Goal: Use online tool/utility: Utilize a website feature to perform a specific function

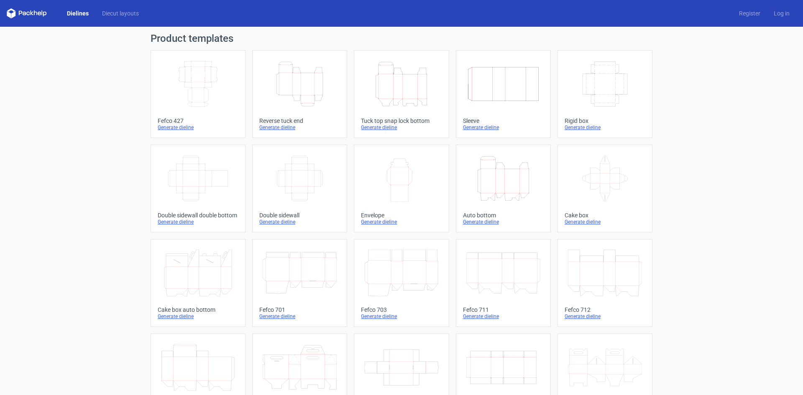
click at [316, 93] on icon "Height Depth Width" at bounding box center [300, 84] width 74 height 47
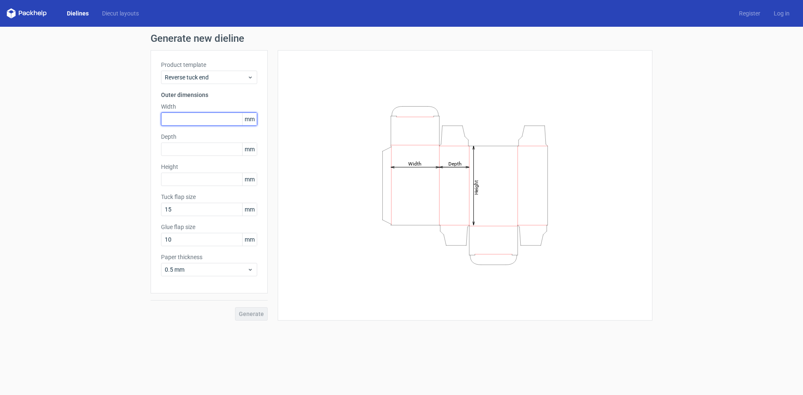
click at [197, 119] on input "text" at bounding box center [209, 118] width 96 height 13
type input "150"
drag, startPoint x: 173, startPoint y: 150, endPoint x: 148, endPoint y: 150, distance: 24.7
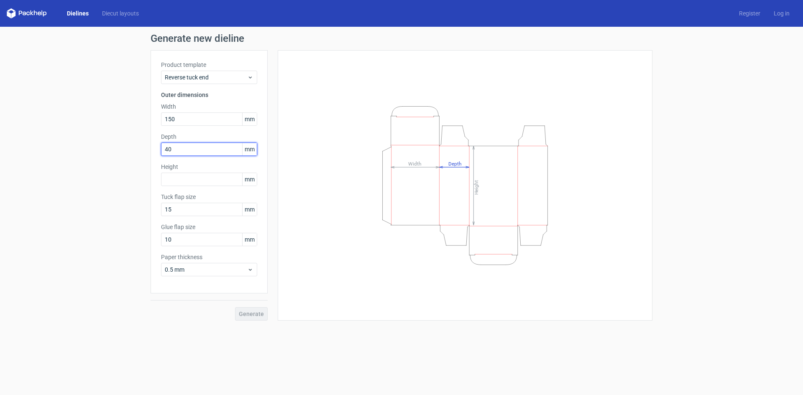
click at [148, 150] on div "Generate new dieline Product template Reverse tuck end Outer dimensions Width 1…" at bounding box center [401, 177] width 803 height 301
type input "100"
click at [182, 180] on input "text" at bounding box center [209, 179] width 96 height 13
